Goal: Contribute content: Contribute content

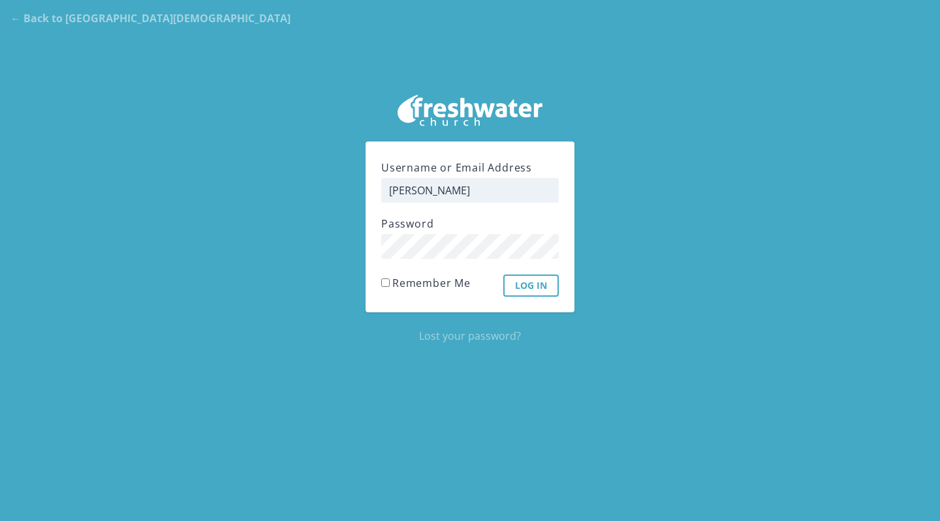
click at [529, 290] on input "Log In" at bounding box center [530, 286] width 55 height 22
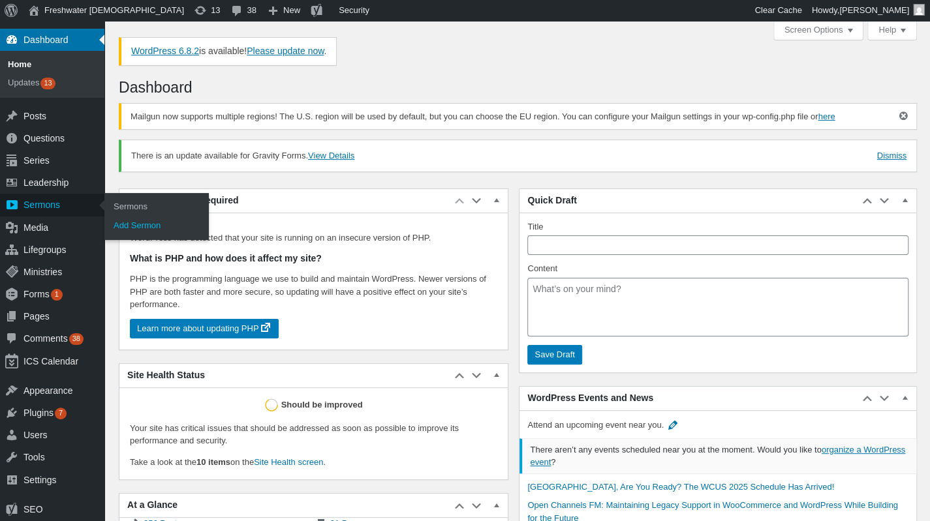
click at [132, 234] on link "Add Sermon" at bounding box center [156, 226] width 104 height 18
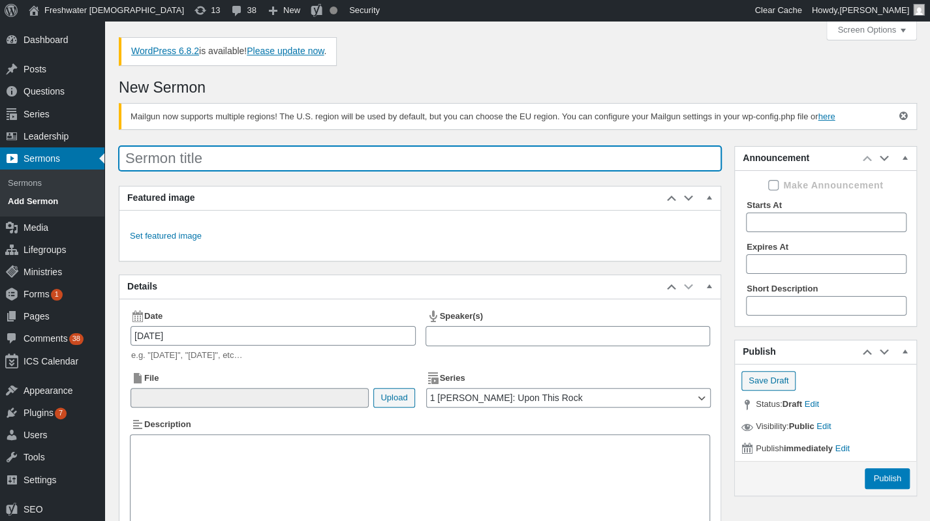
click at [193, 160] on input "Sermon title" at bounding box center [420, 158] width 602 height 25
drag, startPoint x: 384, startPoint y: 149, endPoint x: 120, endPoint y: 135, distance: 264.0
click at [120, 135] on div "New Sermon Mailgun now supports multiple regions! The U.S. region will be used …" at bounding box center [518, 341] width 798 height 538
type input "1 [PERSON_NAME] - Summary - [DATE]"
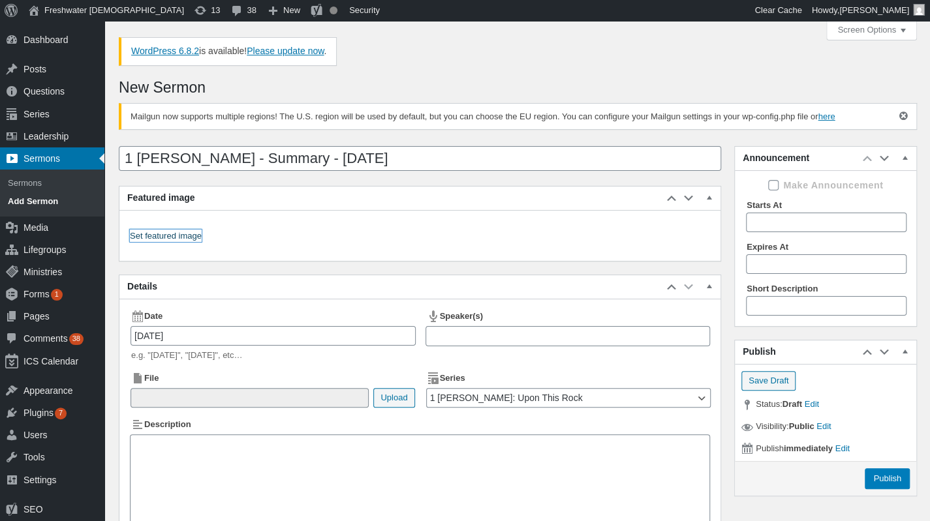
click at [191, 235] on link "Set featured image" at bounding box center [166, 236] width 72 height 13
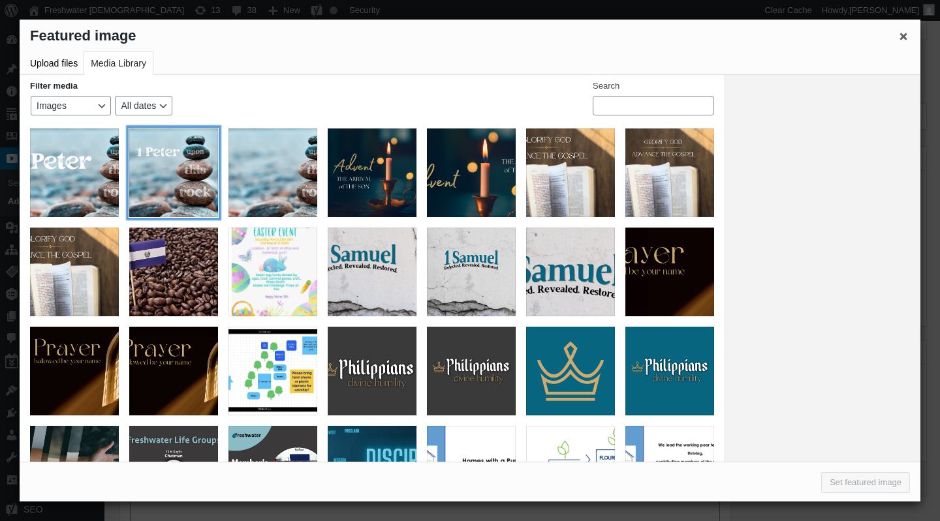
click at [159, 159] on div "1 Peter Graphic Square" at bounding box center [173, 173] width 89 height 89
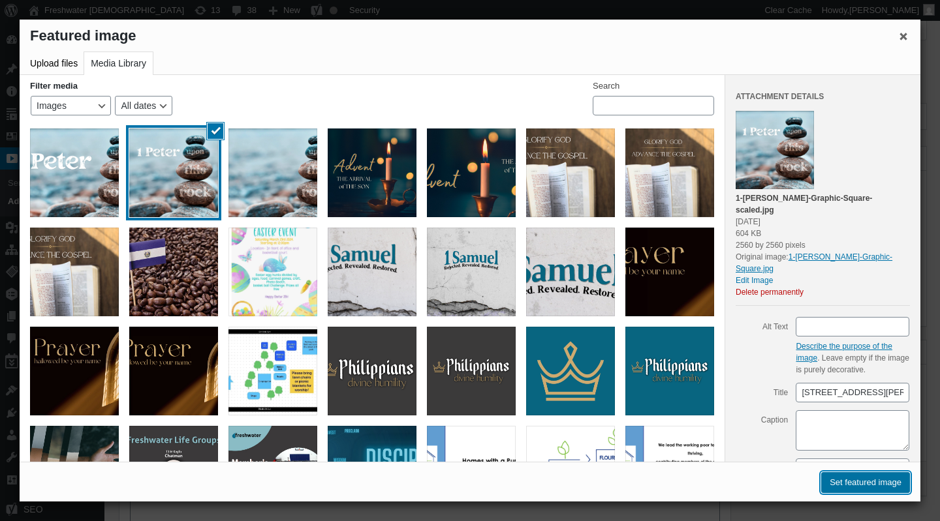
click at [882, 486] on button "Set featured image" at bounding box center [865, 482] width 89 height 21
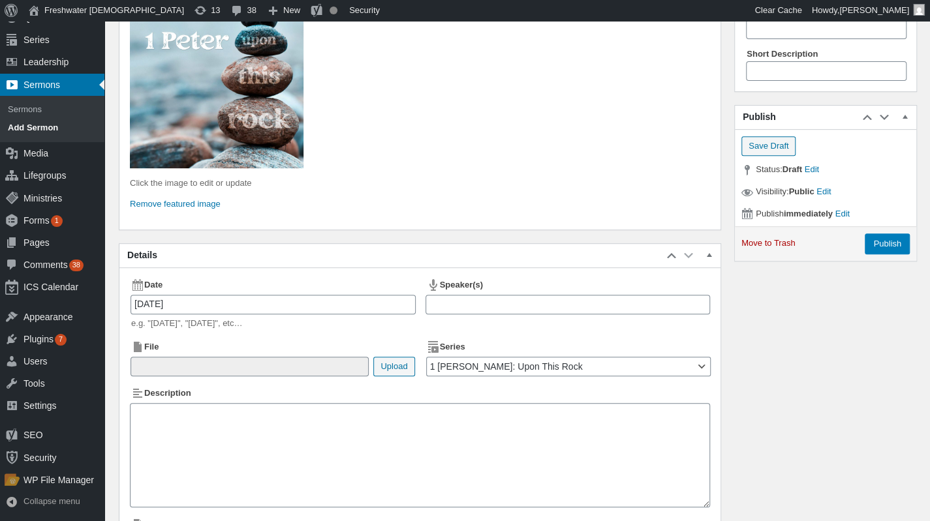
scroll to position [261, 0]
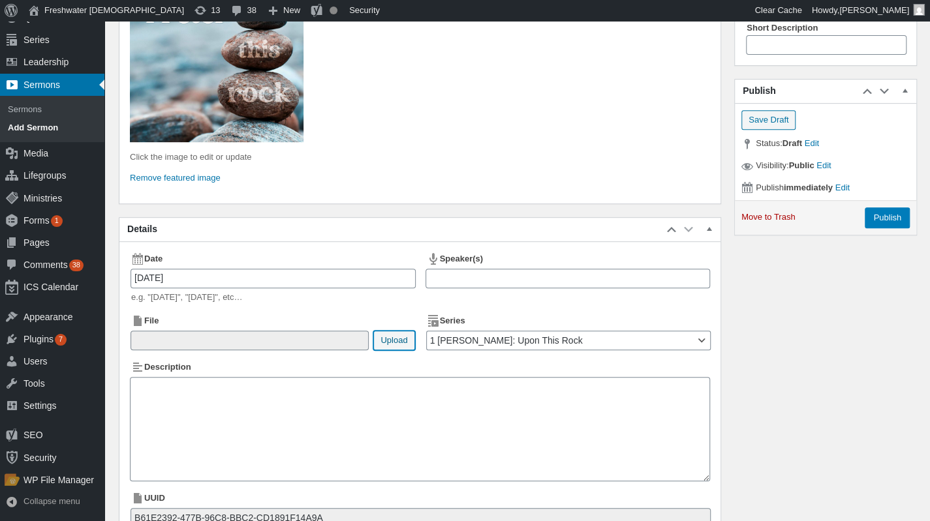
click at [392, 341] on button "Upload" at bounding box center [393, 341] width 41 height 20
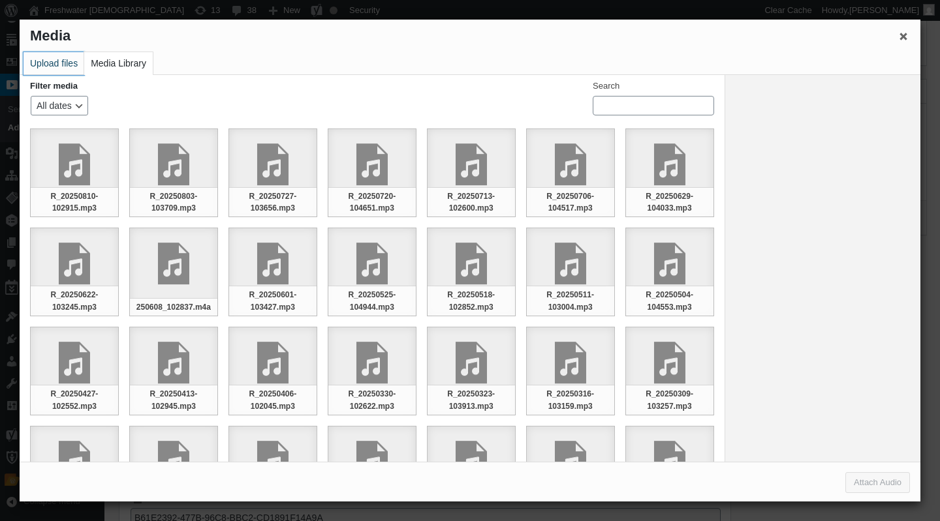
click at [47, 66] on button "Upload files" at bounding box center [53, 63] width 61 height 23
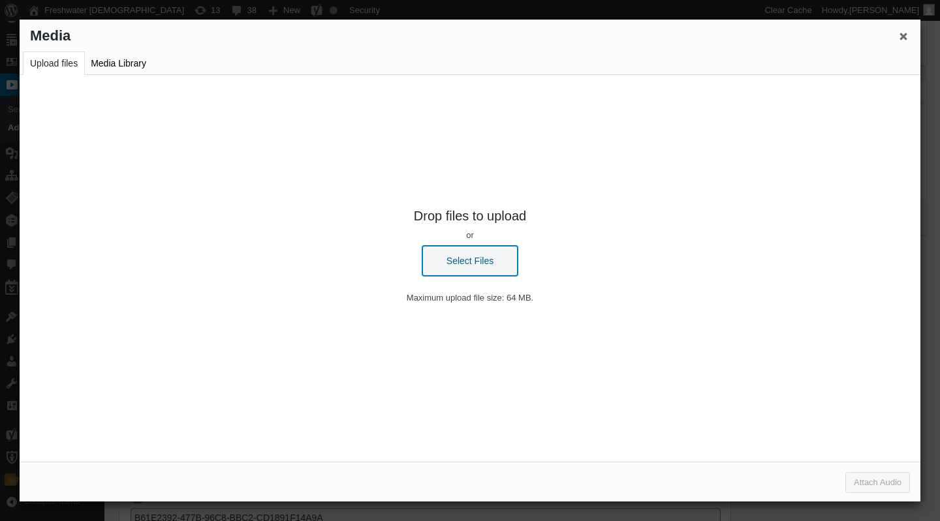
click at [489, 258] on button "Select Files" at bounding box center [469, 261] width 95 height 30
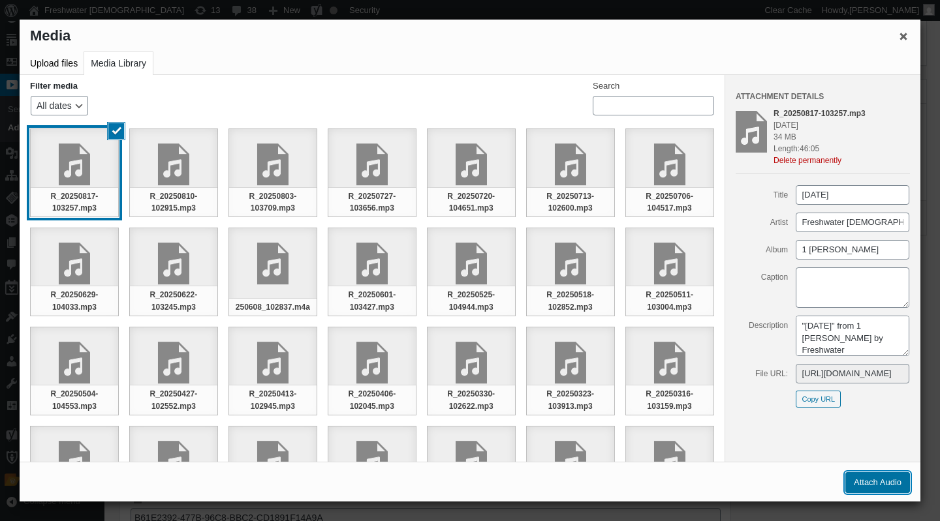
click at [886, 485] on button "Attach Audio" at bounding box center [877, 482] width 65 height 21
type input"] "/[DEMOGRAPHIC_DATA]/2025/08/R_20250817-103257.mp3"
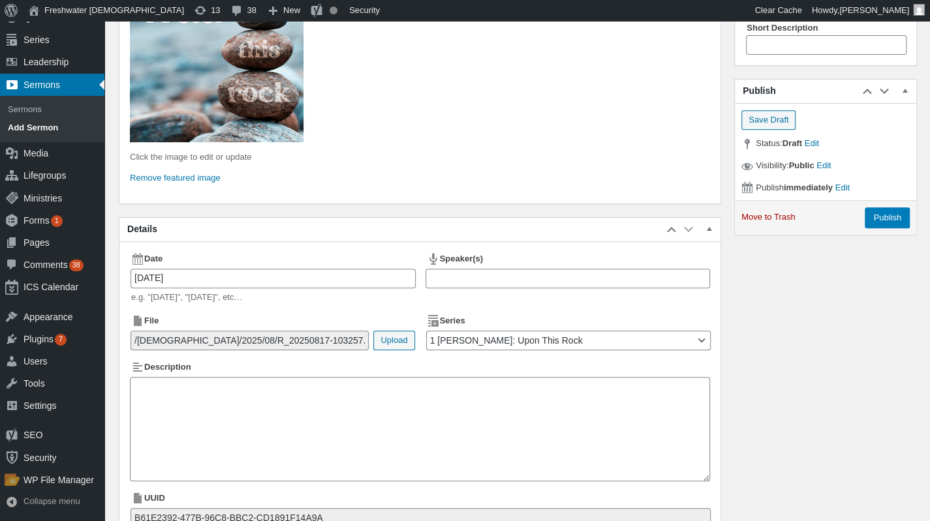
click at [506, 275] on div at bounding box center [567, 279] width 285 height 20
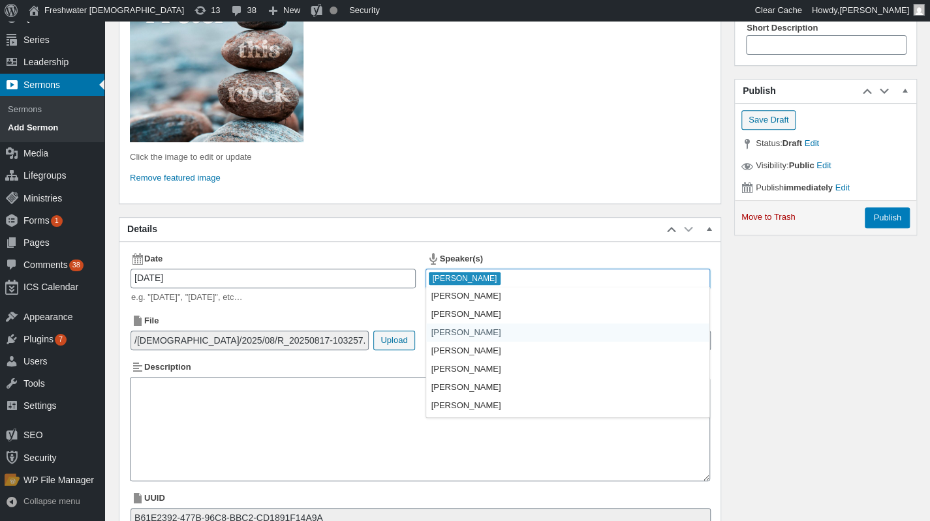
click at [882, 341] on div "Sermon title 1 Peter - Summary - 08/17/2025 Announcement Move up Move Announcem…" at bounding box center [518, 215] width 798 height 673
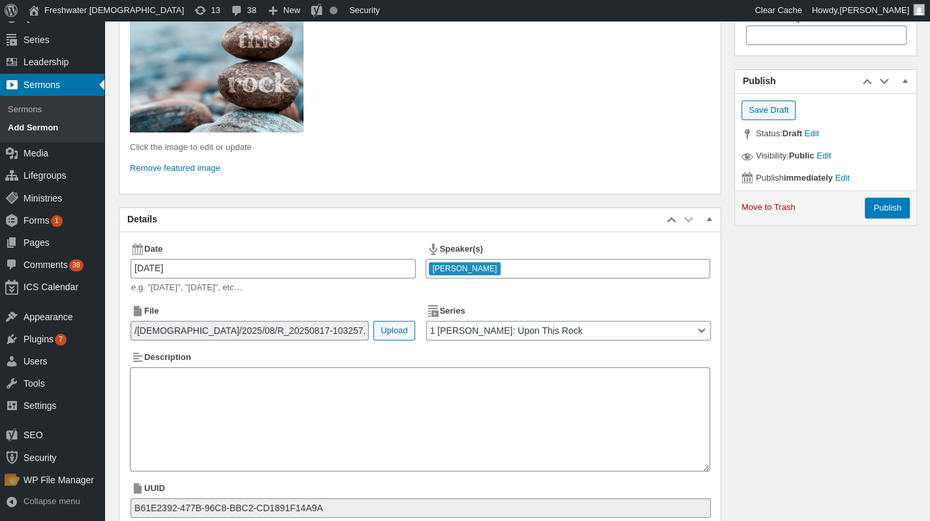
scroll to position [326, 0]
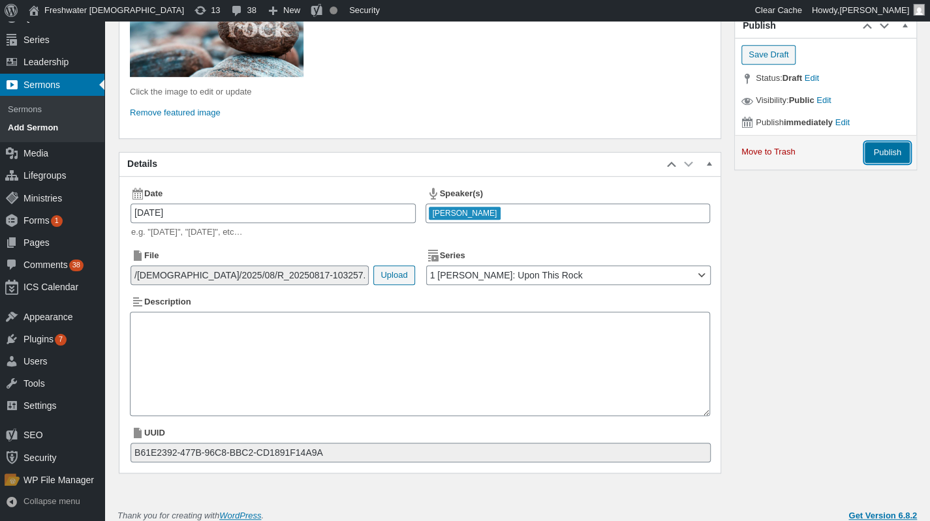
click at [898, 152] on input "Publish" at bounding box center [887, 152] width 45 height 21
